Goal: Information Seeking & Learning: Learn about a topic

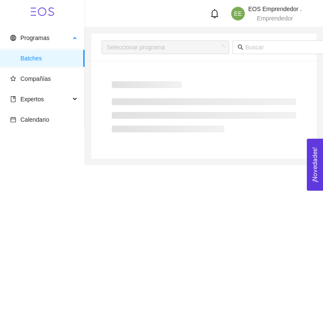
click at [14, 63] on li "Batches" at bounding box center [42, 58] width 85 height 17
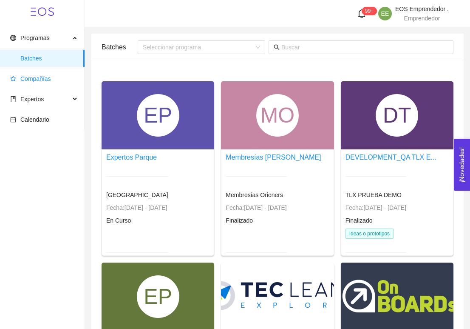
click at [44, 78] on span "Compañías" at bounding box center [35, 78] width 31 height 7
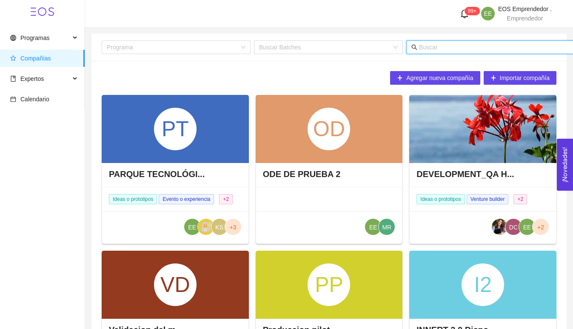
scroll to position [0, 13]
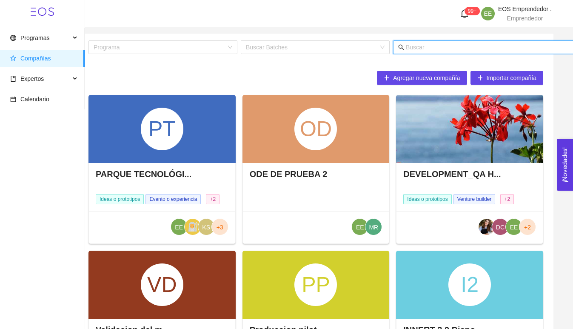
click at [323, 47] on input "text" at bounding box center [489, 47] width 167 height 9
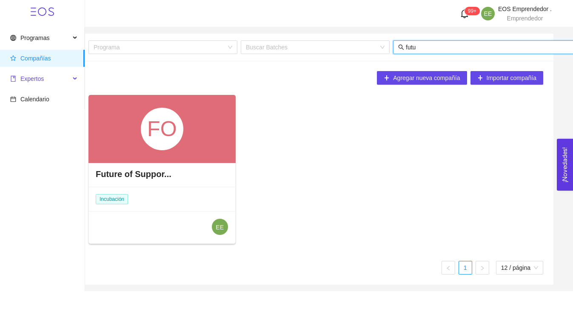
type input "futu"
click at [34, 78] on span "Expertos" at bounding box center [31, 78] width 23 height 7
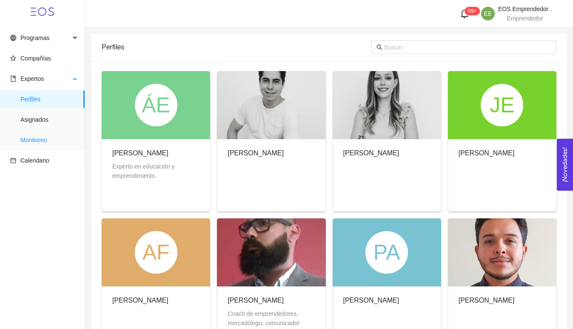
click at [39, 142] on span "Monitoreo" at bounding box center [48, 139] width 57 height 17
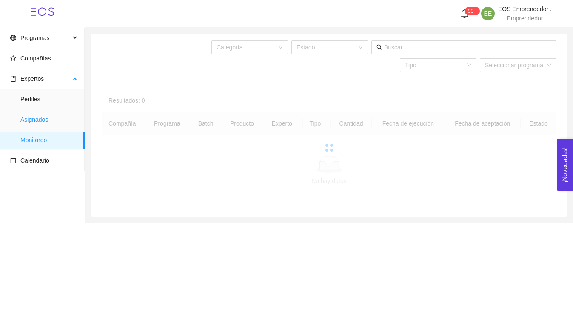
click at [37, 120] on span "Asignados" at bounding box center [48, 119] width 57 height 17
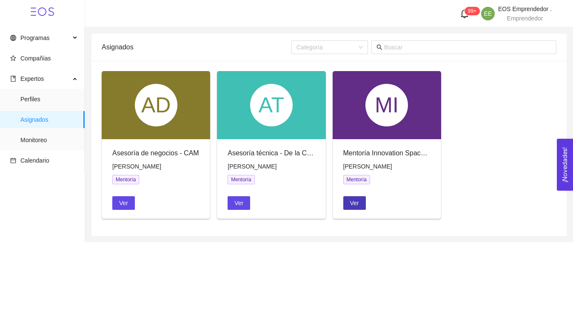
click at [323, 205] on button "Ver" at bounding box center [354, 203] width 23 height 14
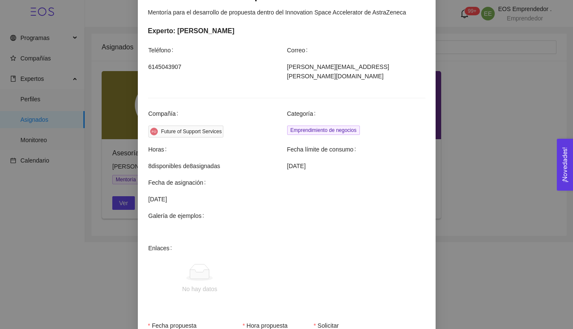
scroll to position [247, 0]
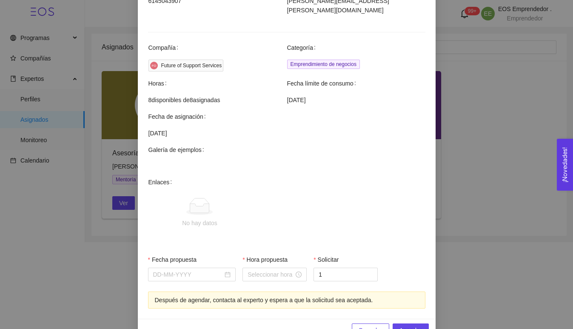
click at [76, 245] on div "Agendar mentoría Mentoría Innovation Space Accelerator Mentoría para el desarro…" at bounding box center [286, 164] width 573 height 329
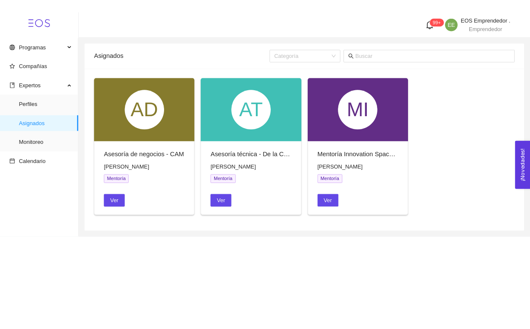
scroll to position [217, 0]
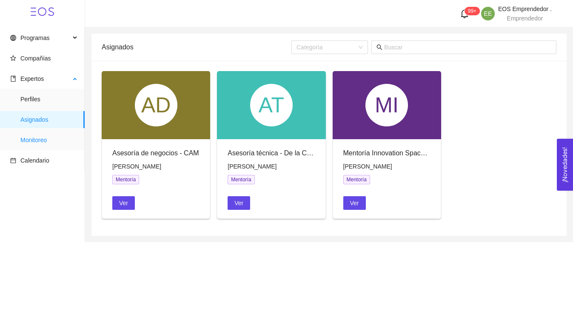
click at [49, 142] on span "Monitoreo" at bounding box center [48, 139] width 57 height 17
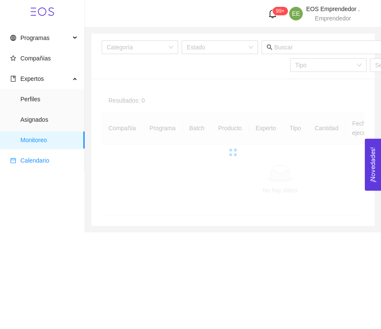
click at [42, 160] on span "Calendario" at bounding box center [34, 160] width 29 height 7
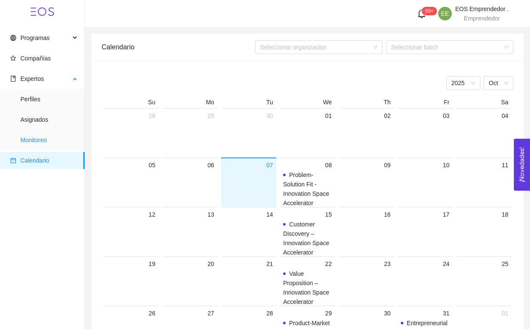
click at [55, 134] on span "Monitoreo" at bounding box center [48, 139] width 57 height 17
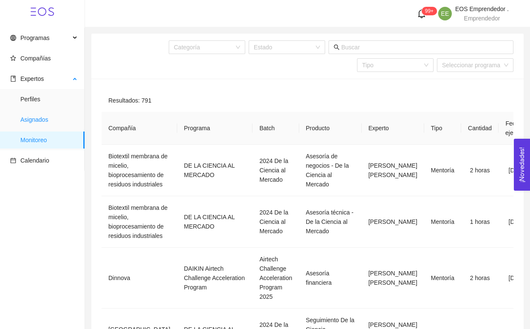
click at [41, 117] on span "Asignados" at bounding box center [48, 119] width 57 height 17
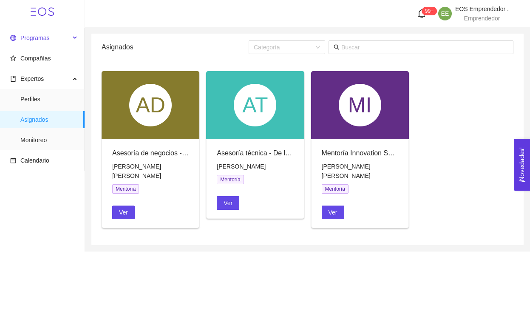
click at [43, 44] on span "Programas" at bounding box center [40, 37] width 60 height 17
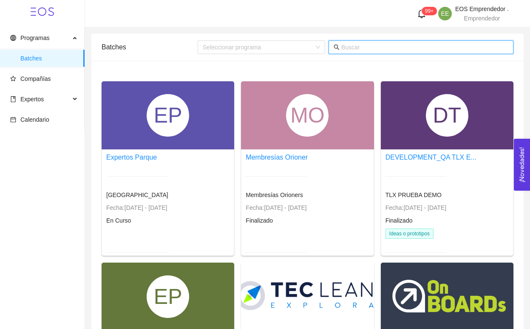
click at [412, 46] on input "text" at bounding box center [425, 47] width 167 height 9
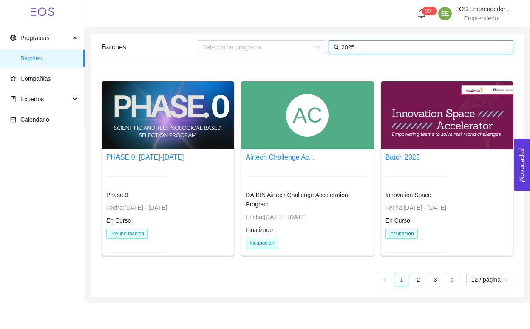
type input "2025"
click at [433, 117] on div at bounding box center [447, 115] width 133 height 68
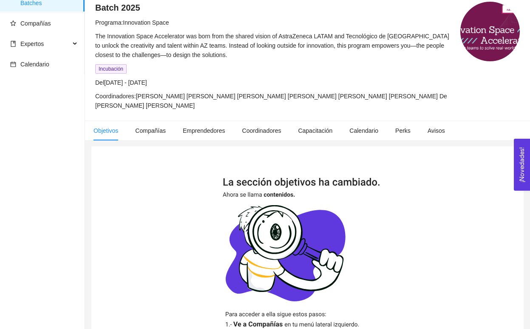
scroll to position [176, 0]
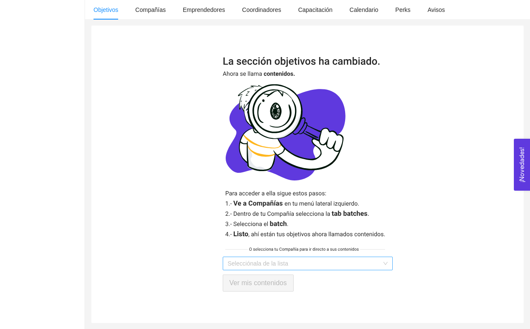
click at [253, 258] on input "search" at bounding box center [305, 263] width 154 height 13
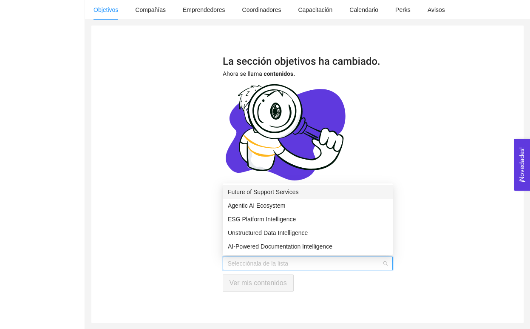
click at [254, 191] on div "Future of Support Services" at bounding box center [308, 191] width 160 height 9
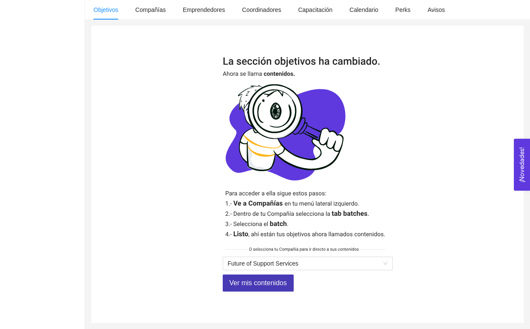
click at [259, 282] on span "Ver mis contenidos" at bounding box center [258, 282] width 57 height 11
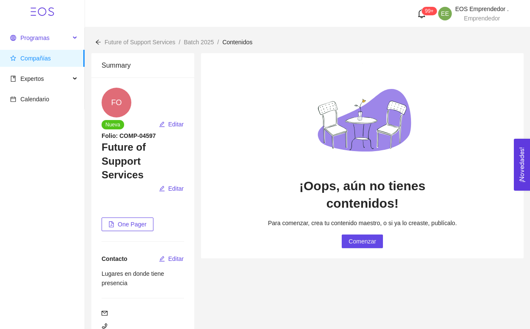
click at [28, 38] on span "Programas" at bounding box center [34, 37] width 29 height 7
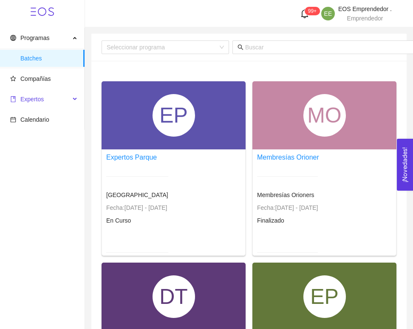
click at [28, 102] on span "Expertos" at bounding box center [31, 99] width 23 height 7
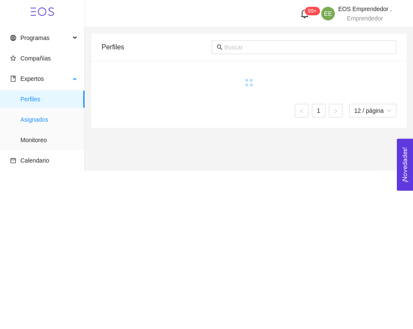
click at [37, 122] on span "Asignados" at bounding box center [48, 119] width 57 height 17
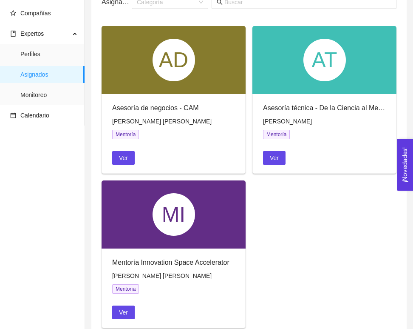
scroll to position [67, 0]
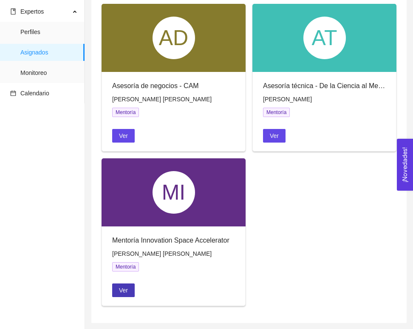
click at [125, 290] on span "Ver" at bounding box center [123, 289] width 9 height 9
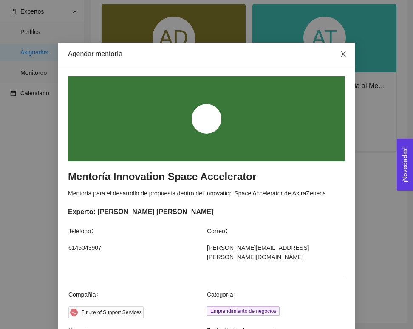
click at [344, 57] on icon "close" at bounding box center [343, 54] width 7 height 7
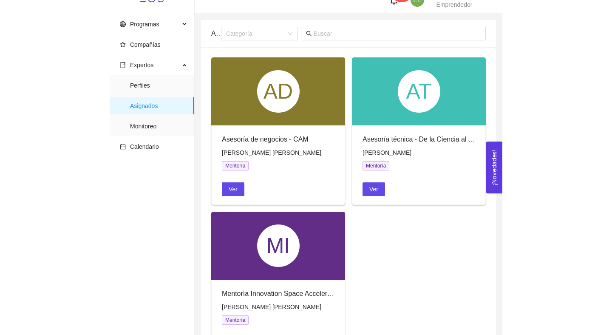
scroll to position [0, 0]
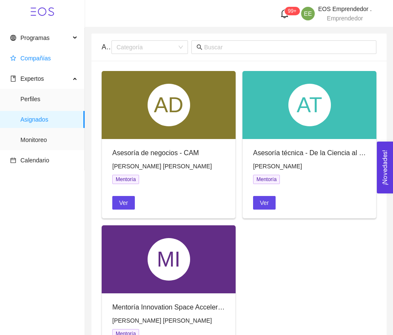
click at [41, 53] on span "Compañías" at bounding box center [44, 58] width 68 height 17
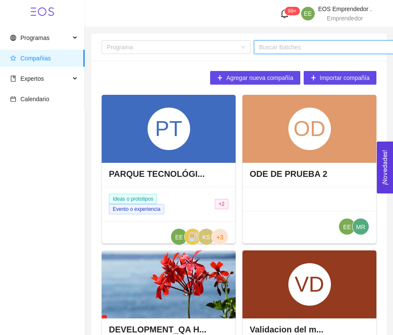
click at [278, 51] on input "search" at bounding box center [325, 47] width 133 height 13
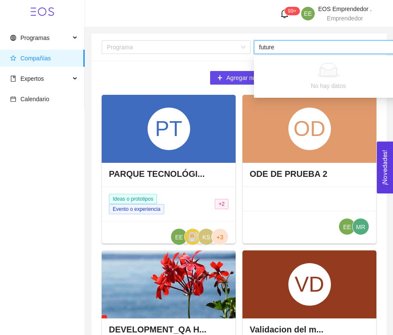
type input "future"
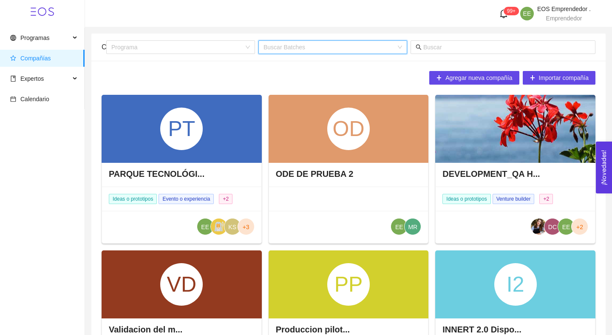
click at [130, 19] on div "99+ EE EOS Emprendedor . Emprendedor" at bounding box center [348, 13] width 485 height 15
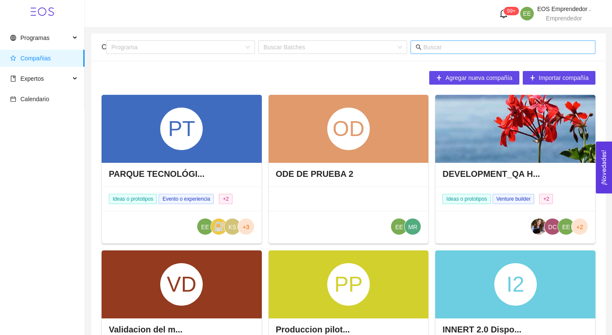
click at [439, 43] on input "text" at bounding box center [507, 47] width 167 height 9
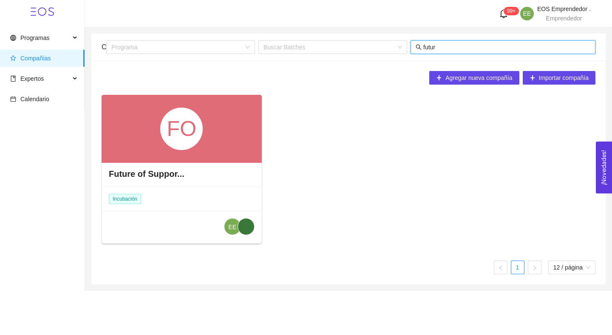
type input "futur"
click at [202, 134] on div "FO" at bounding box center [181, 129] width 43 height 43
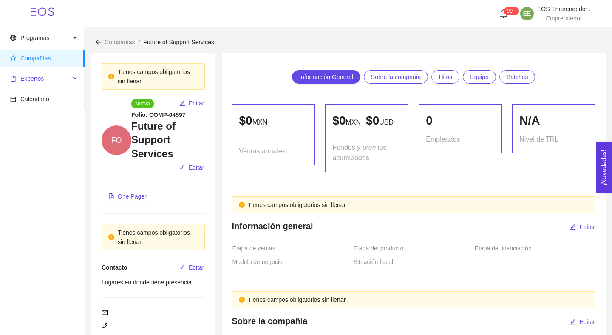
click at [68, 80] on span "Expertos" at bounding box center [40, 78] width 60 height 17
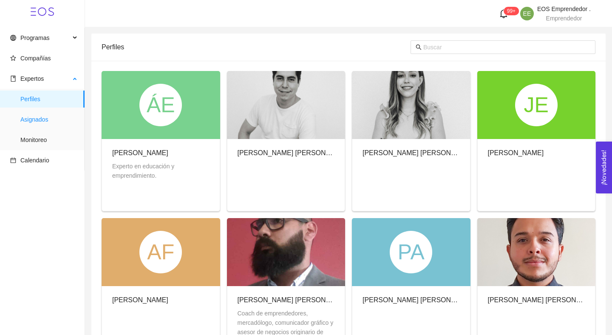
click at [48, 118] on span "Asignados" at bounding box center [48, 119] width 57 height 17
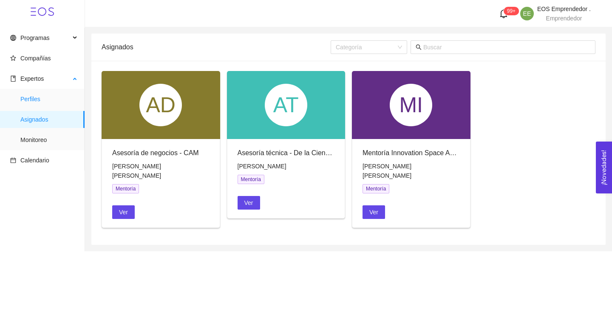
click at [51, 100] on span "Perfiles" at bounding box center [48, 99] width 57 height 17
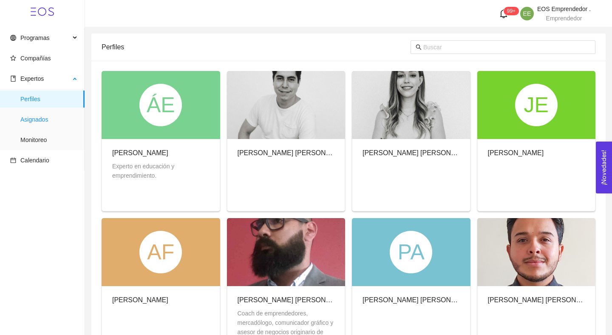
click at [48, 122] on span "Asignados" at bounding box center [48, 119] width 57 height 17
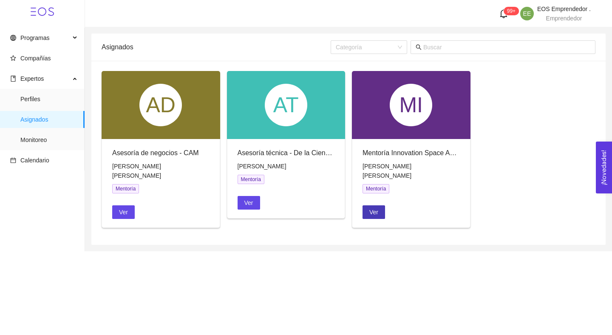
click at [374, 208] on span "Ver" at bounding box center [374, 212] width 9 height 9
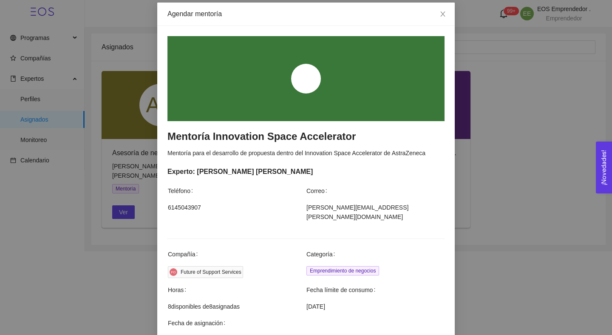
scroll to position [38, 0]
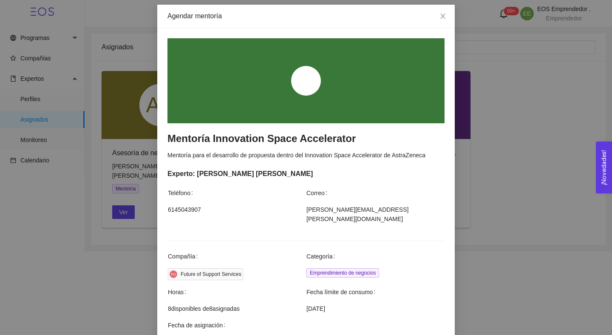
click at [520, 119] on div "Agendar mentoría Mentoría Innovation Space Accelerator Mentoría para el desarro…" at bounding box center [306, 167] width 612 height 335
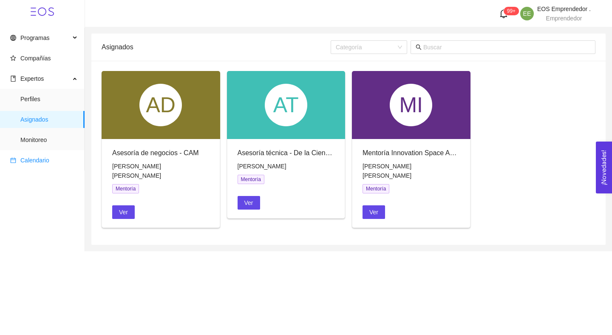
click at [38, 157] on span "Calendario" at bounding box center [34, 160] width 29 height 7
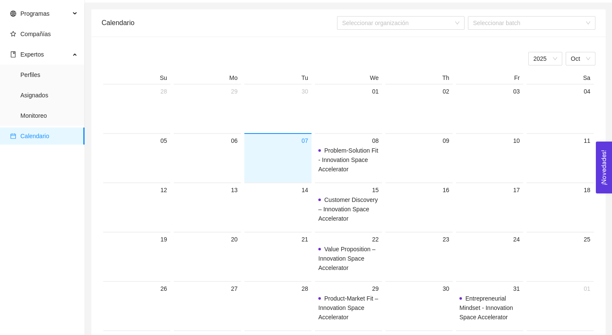
scroll to position [20, 0]
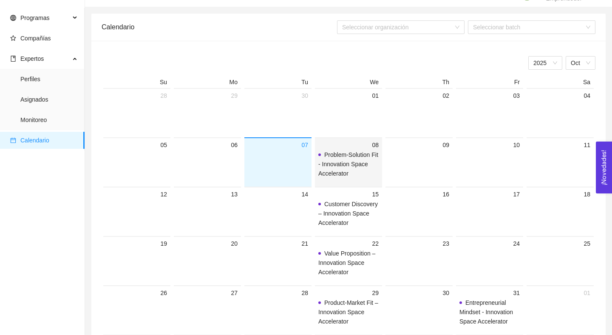
click at [346, 151] on span "Problem-Solution Fit - Innovation Space Accelerator" at bounding box center [349, 164] width 60 height 26
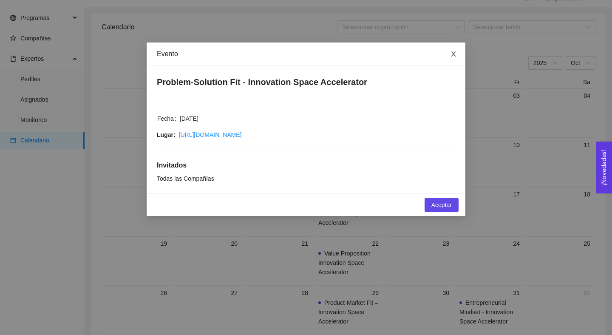
click at [453, 59] on span "Close" at bounding box center [454, 55] width 24 height 24
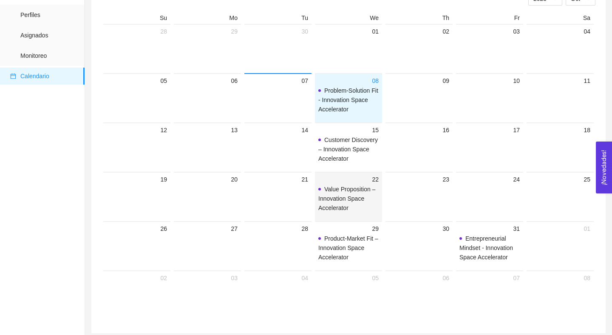
scroll to position [89, 0]
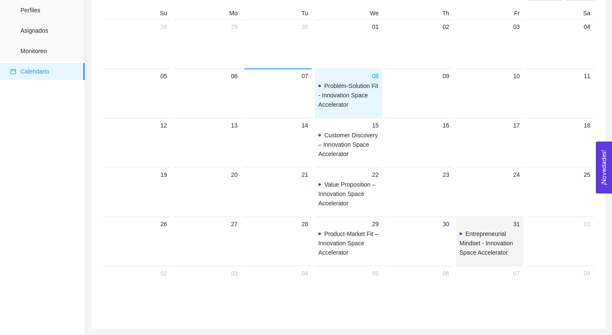
click at [486, 229] on span "Entrepreneurial Mindset - Innovation Space Accelerator" at bounding box center [490, 243] width 60 height 28
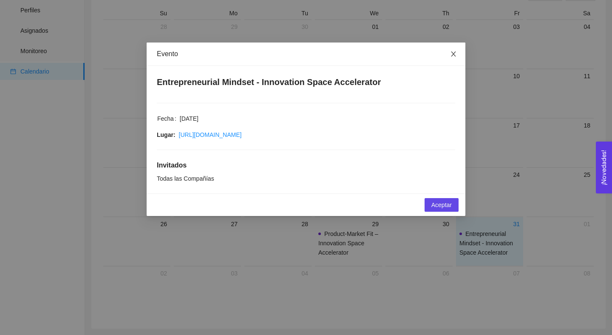
click at [453, 55] on icon "close" at bounding box center [453, 54] width 7 height 7
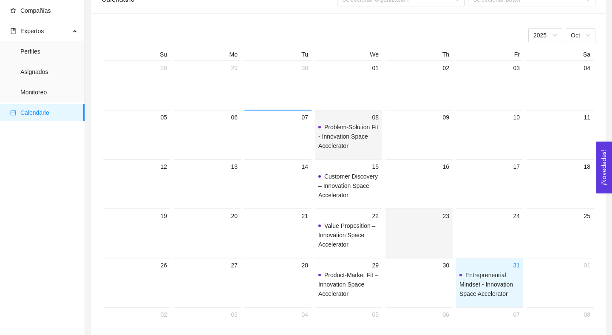
scroll to position [0, 0]
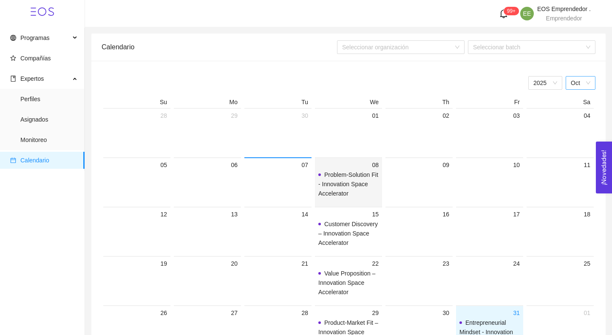
click at [530, 85] on span "Oct" at bounding box center [581, 83] width 20 height 13
click at [530, 183] on div "Nov" at bounding box center [581, 181] width 20 height 9
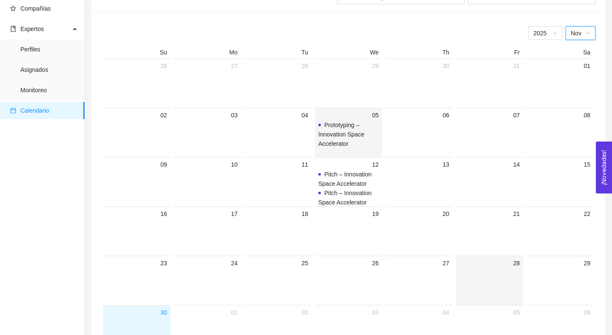
scroll to position [68, 0]
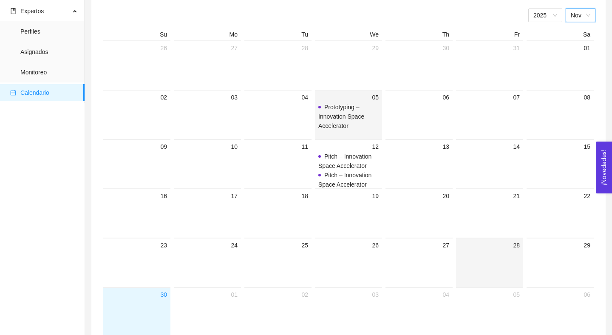
click at [339, 104] on span "Prototyping – Innovation Space Accelerator" at bounding box center [342, 117] width 46 height 26
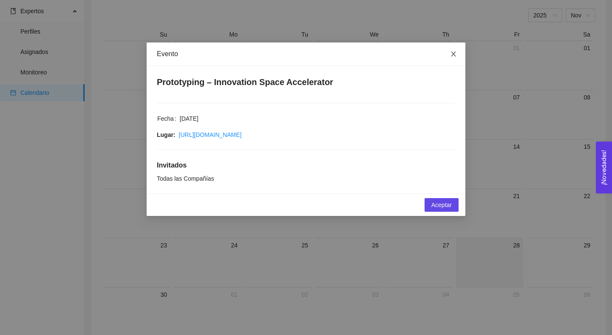
click at [453, 58] on span "Close" at bounding box center [454, 55] width 24 height 24
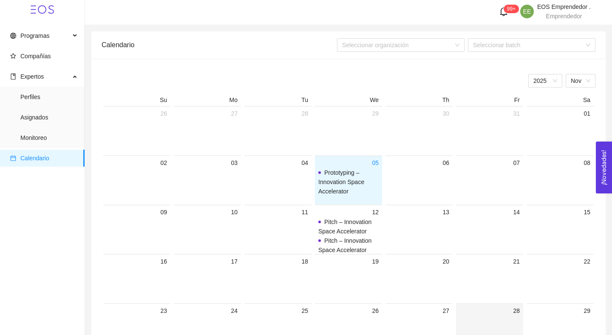
scroll to position [0, 0]
